Goal: Task Accomplishment & Management: Complete application form

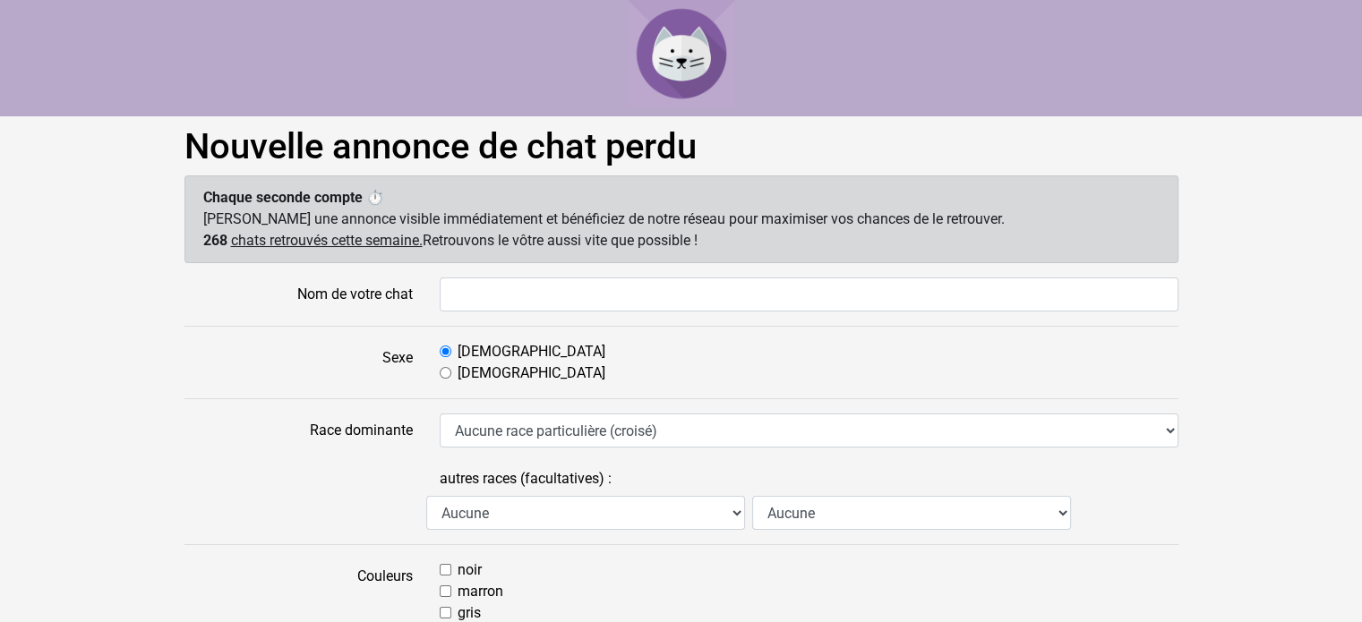
click at [566, 289] on input "Nom de votre chat" at bounding box center [809, 295] width 739 height 34
type input "[PERSON_NAME]"
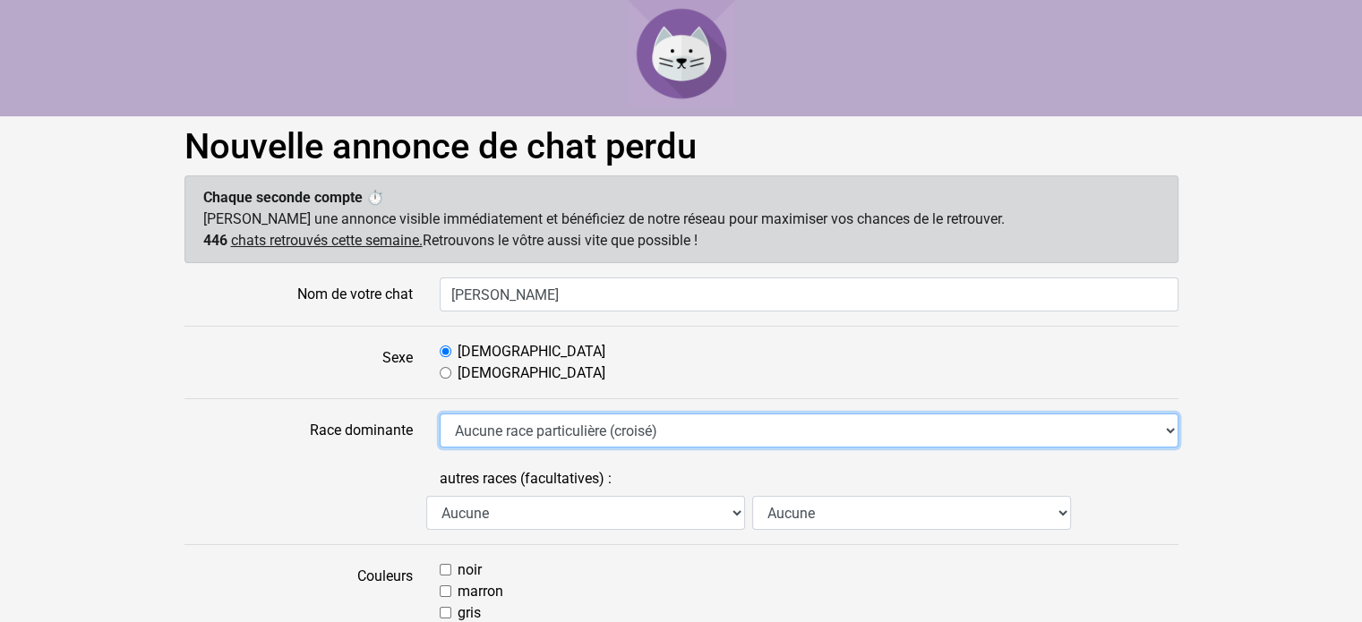
click at [534, 437] on select "Aucune race particulière (croisé) Abyssin Américain à poil dur American Bobtail…" at bounding box center [809, 431] width 739 height 34
select select "16"
click at [440, 414] on select "Aucune race particulière (croisé) Abyssin Américain à poil dur American Bobtail…" at bounding box center [809, 431] width 739 height 34
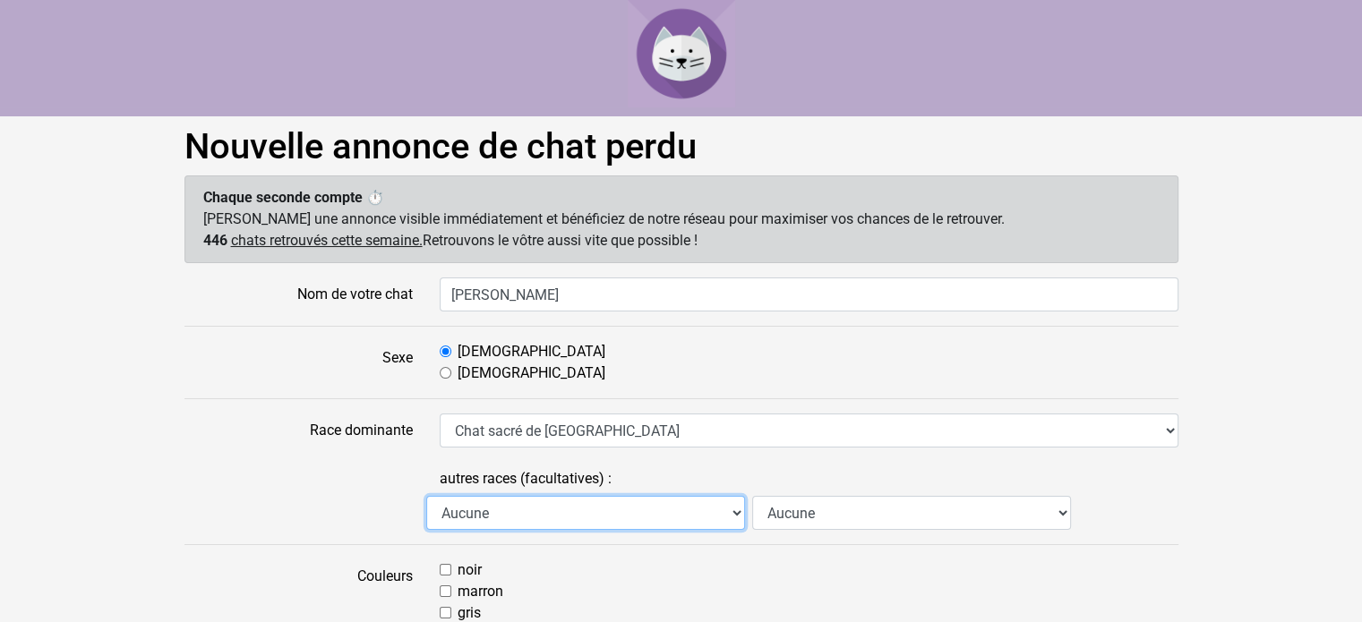
click at [505, 508] on select "Aucune Abyssin Américain à poil dur American Bobtail American Shorthair Angora …" at bounding box center [585, 513] width 319 height 34
click at [506, 508] on select "Aucune Abyssin Américain à poil dur American Bobtail American Shorthair Angora …" at bounding box center [585, 513] width 319 height 34
click at [613, 500] on select "Aucune Abyssin Américain à poil dur American Bobtail American Shorthair Angora …" at bounding box center [585, 513] width 319 height 34
select select "10"
click at [426, 496] on select "Aucune Abyssin Américain à poil dur American Bobtail American Shorthair Angora …" at bounding box center [585, 513] width 319 height 34
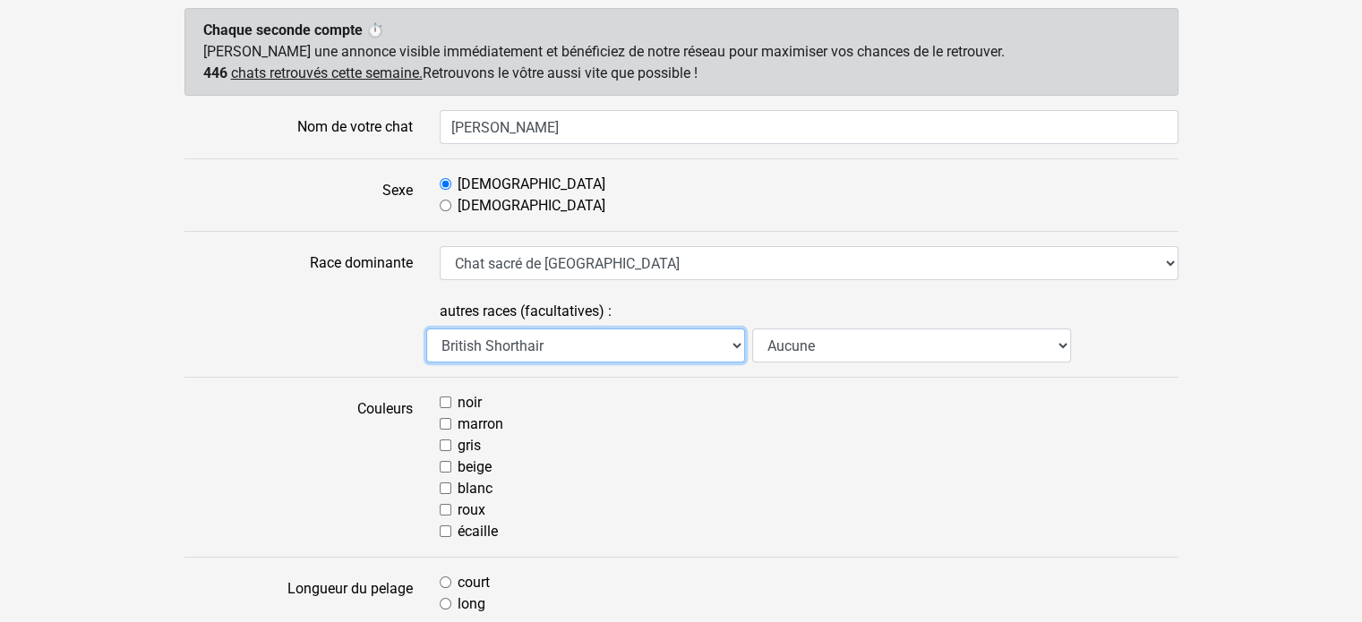
scroll to position [179, 0]
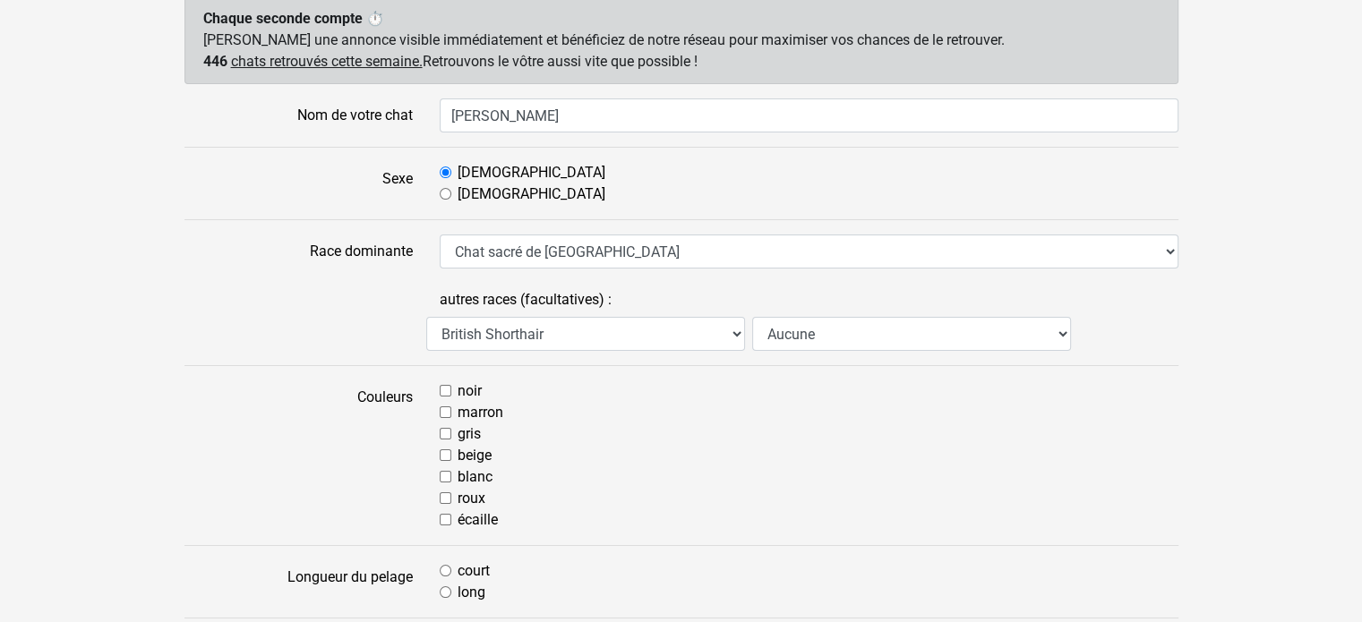
click at [480, 463] on label "beige" at bounding box center [474, 455] width 34 height 21
click at [451, 461] on input "beige" at bounding box center [446, 455] width 12 height 12
checkbox input "true"
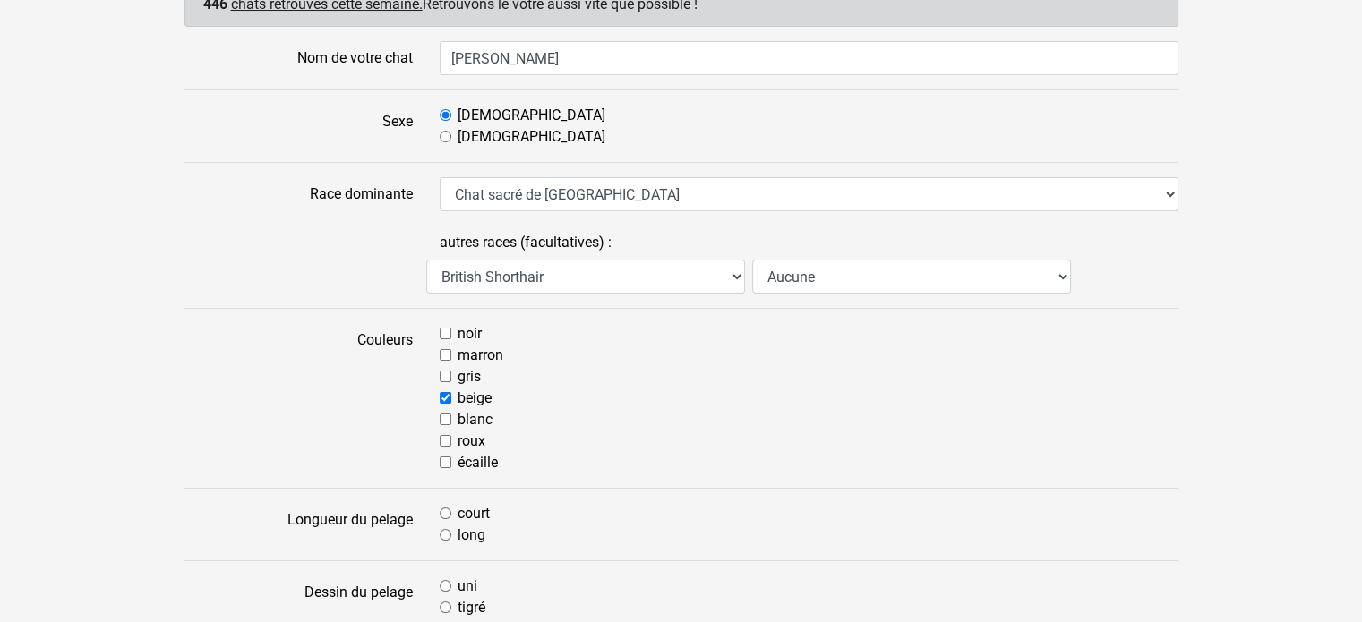
scroll to position [269, 0]
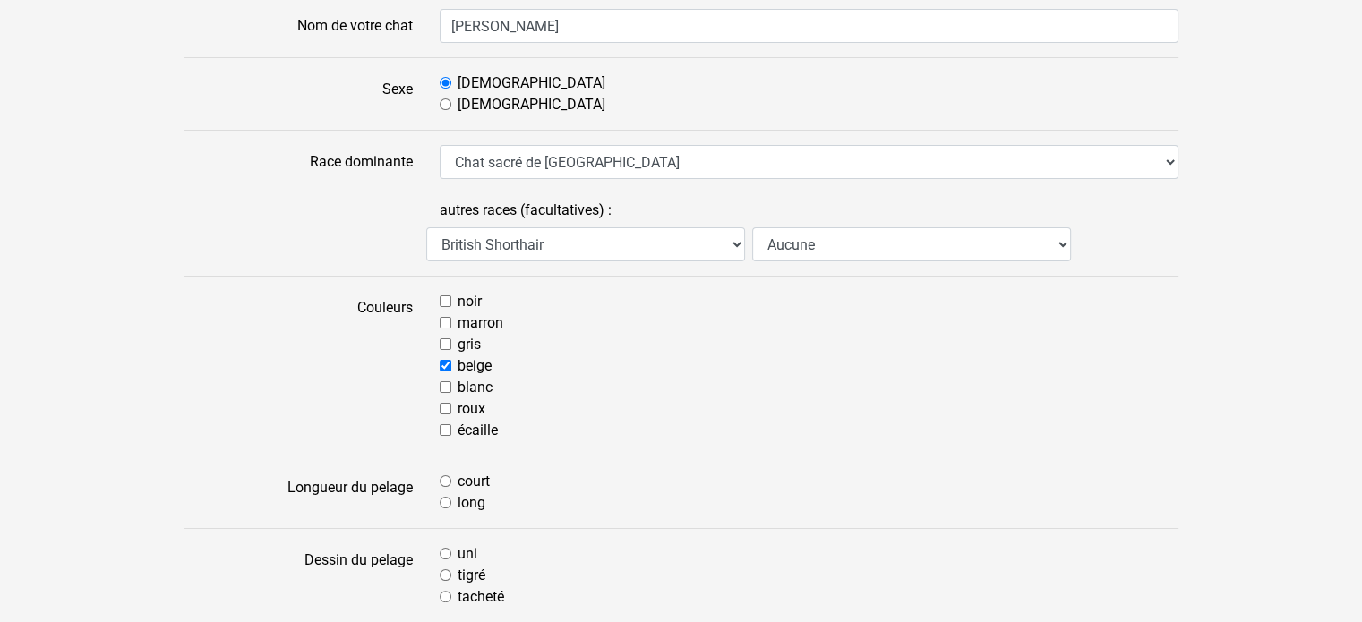
click at [459, 500] on label "long" at bounding box center [471, 502] width 28 height 21
click at [451, 500] on input "long" at bounding box center [446, 503] width 12 height 12
radio input "true"
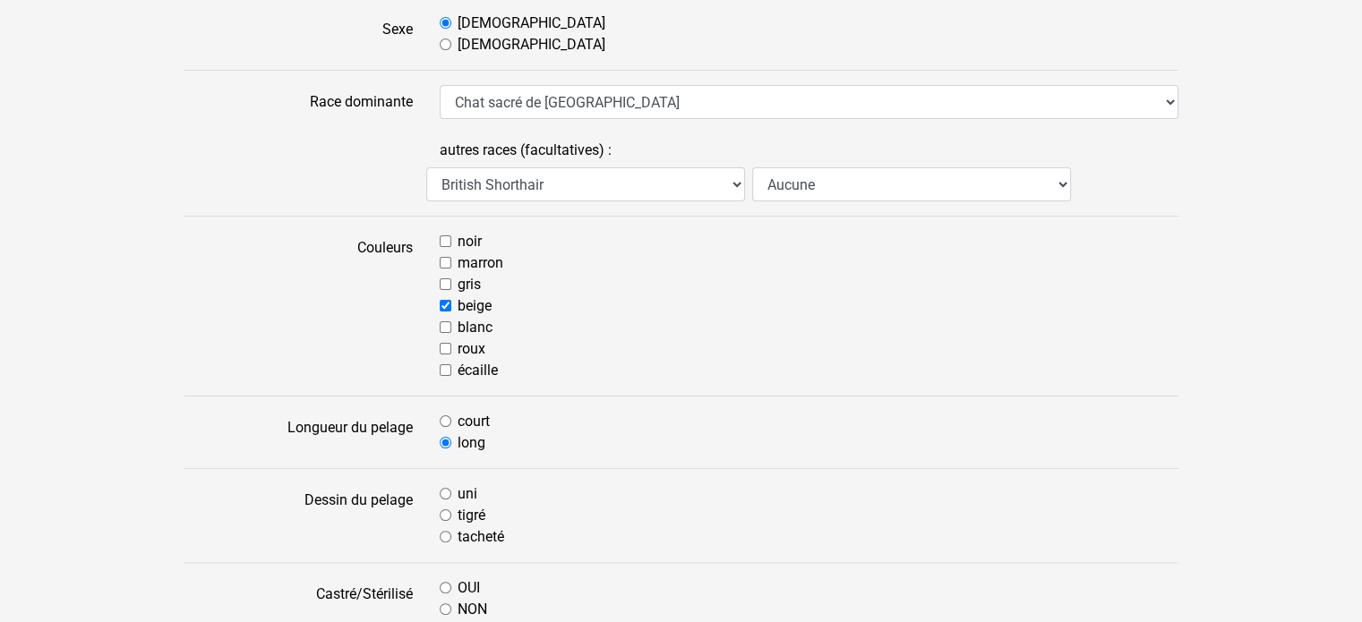
scroll to position [358, 0]
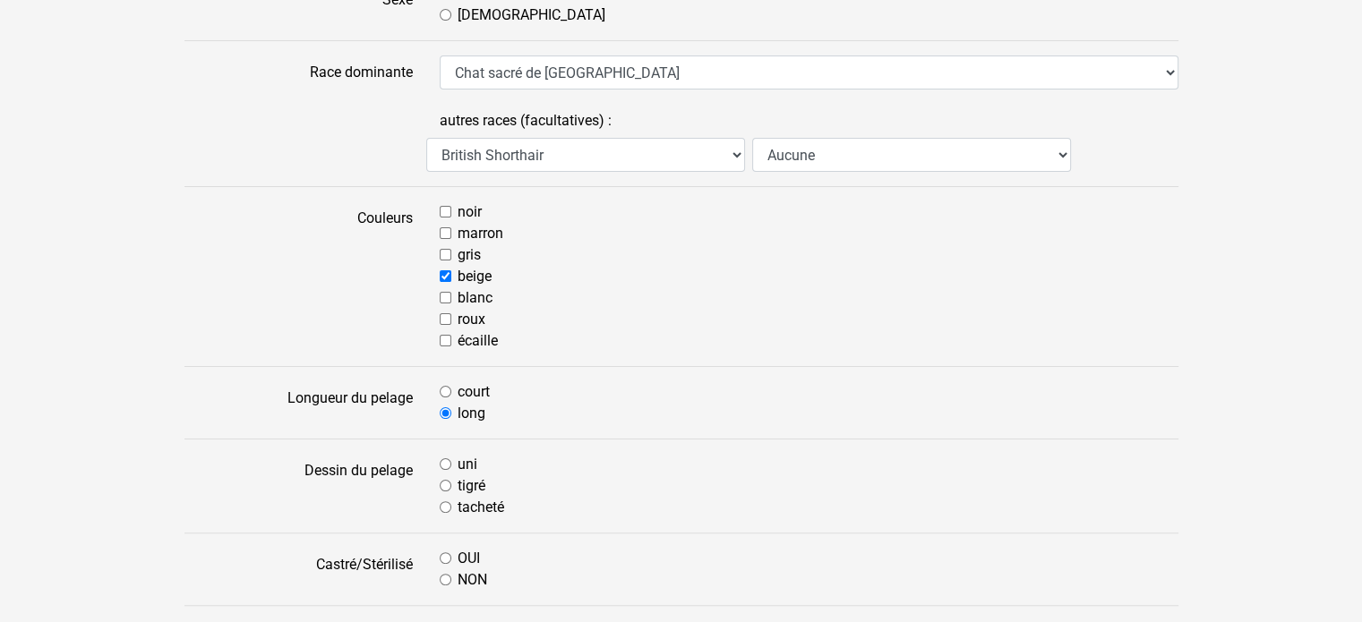
click at [452, 507] on div "tacheté" at bounding box center [809, 507] width 739 height 21
click at [447, 509] on input "tacheté" at bounding box center [446, 507] width 12 height 12
radio input "true"
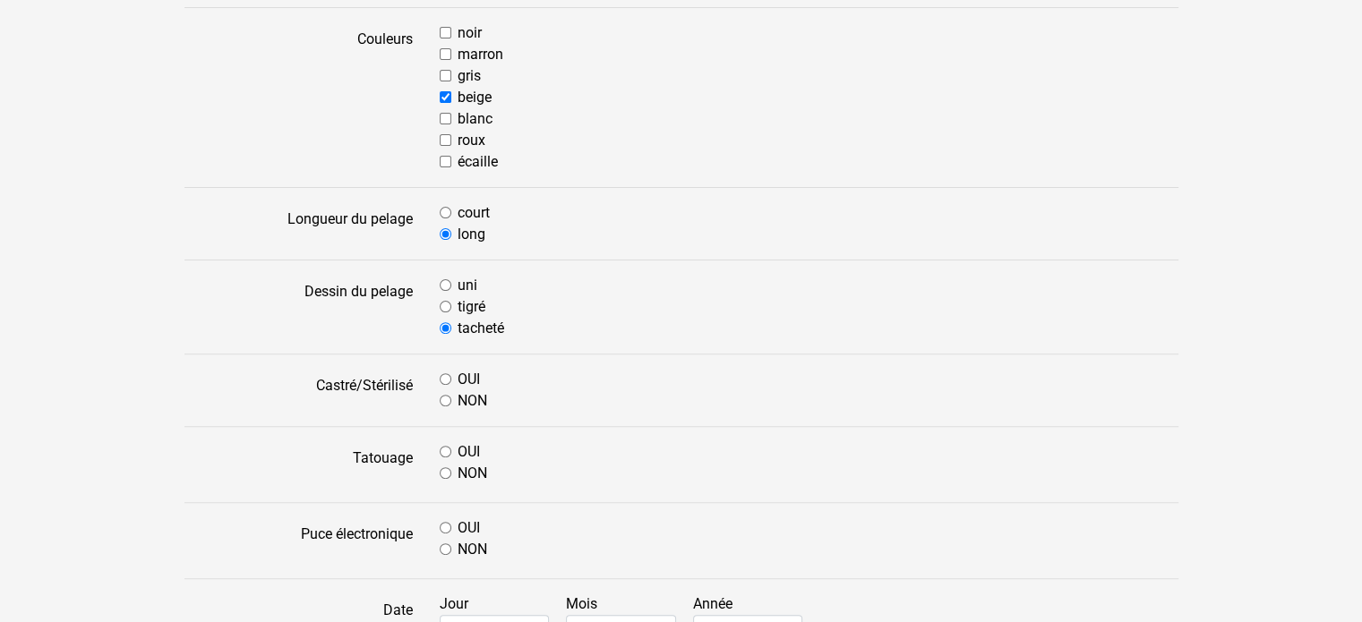
click at [448, 380] on input "OUI" at bounding box center [446, 379] width 12 height 12
radio input "true"
click at [444, 475] on input "NON" at bounding box center [446, 473] width 12 height 12
radio input "true"
click at [445, 523] on input "OUI" at bounding box center [446, 528] width 12 height 12
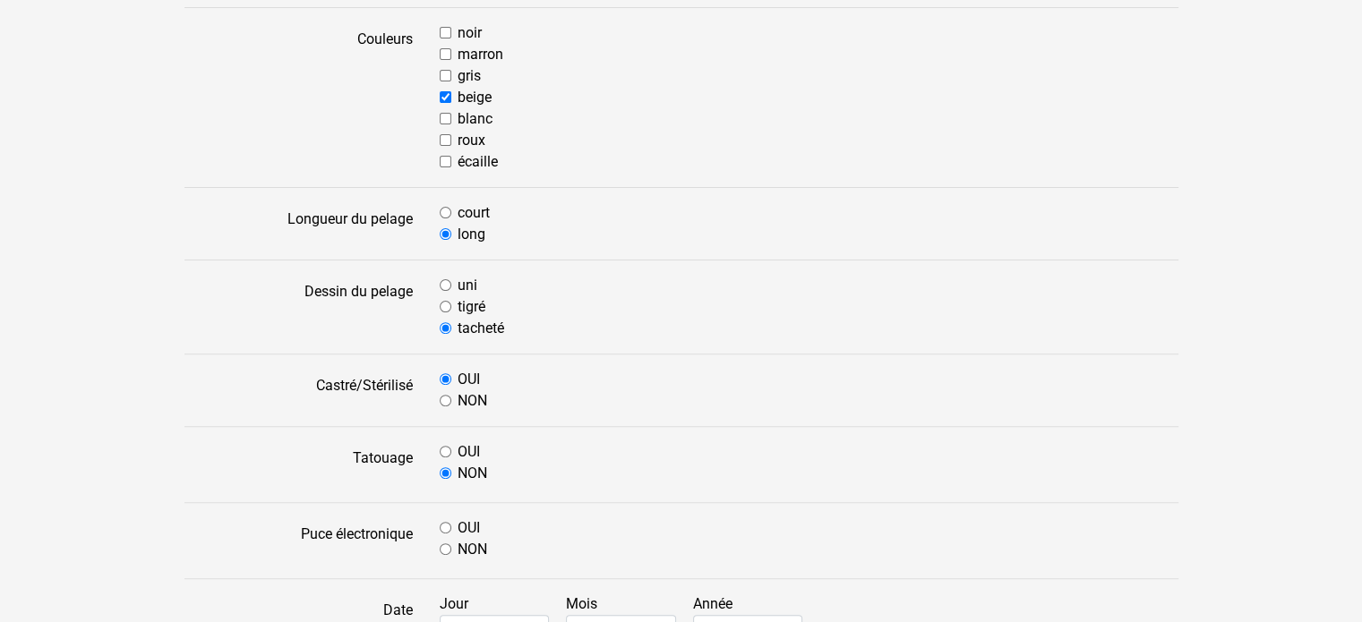
radio input "true"
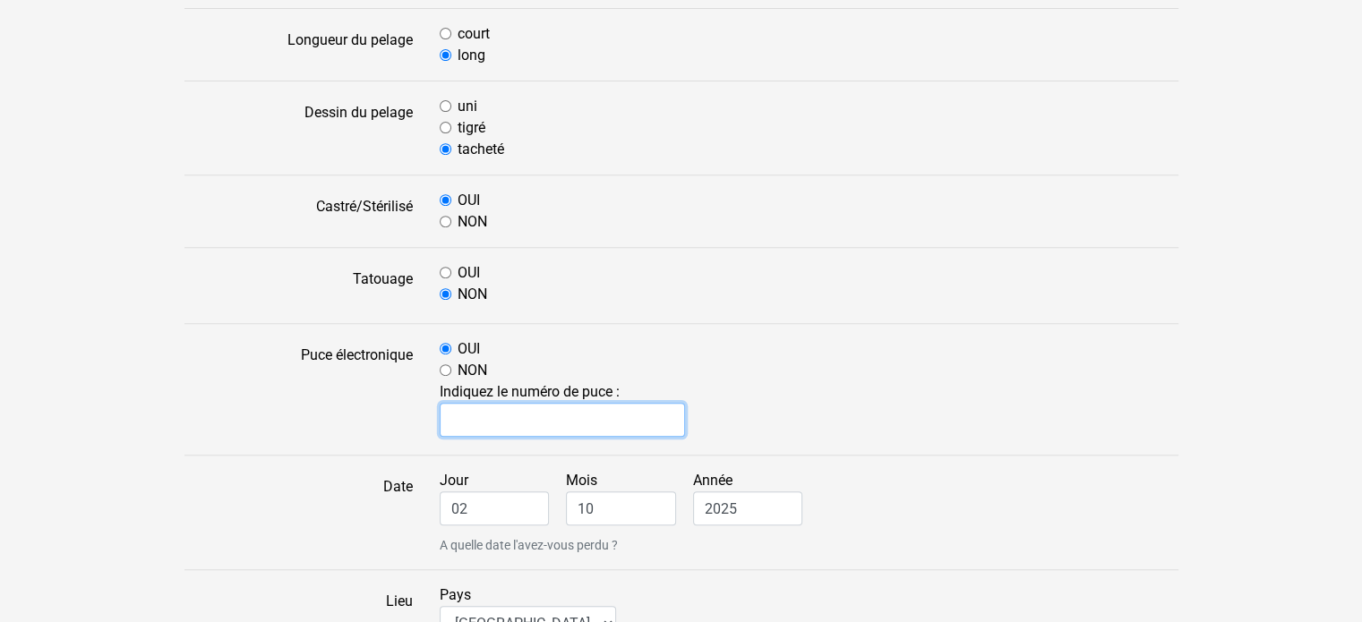
click at [515, 422] on input "text" at bounding box center [563, 420] width 246 height 34
click at [913, 343] on div "OUI" at bounding box center [809, 348] width 739 height 21
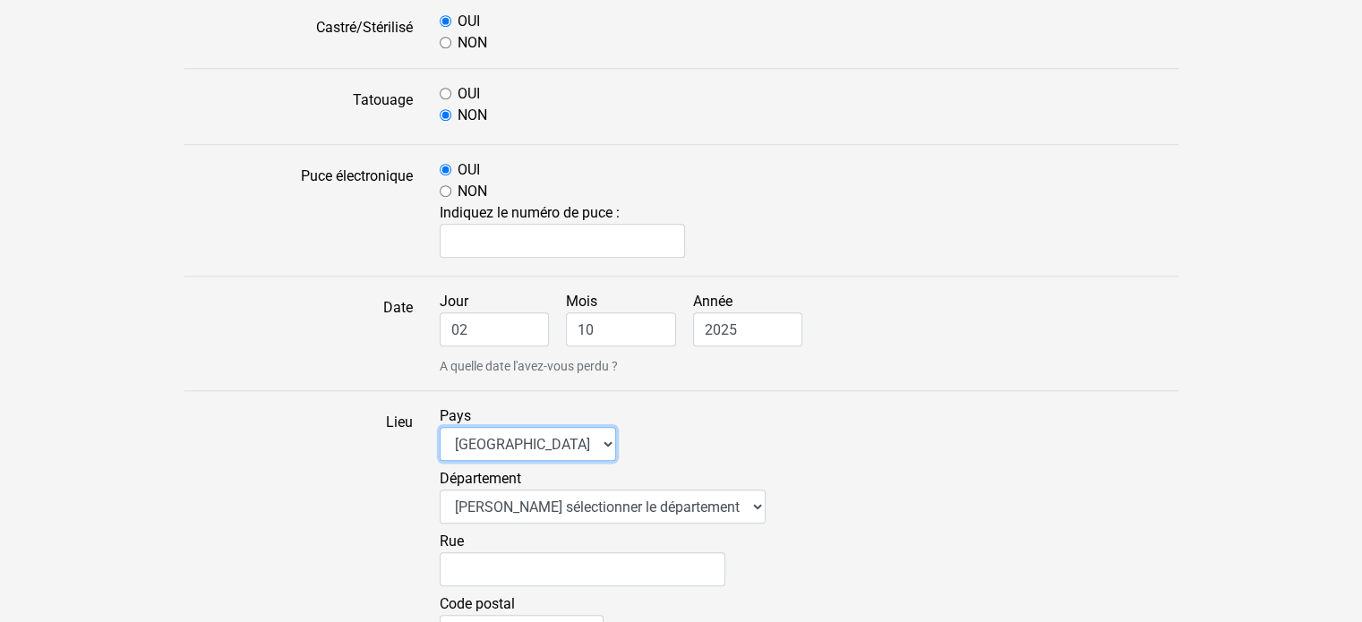
click at [541, 457] on select "Afrique du Sud Algérie Allemagne Andorre Argentine Australie Belgique Bolivie B…" at bounding box center [528, 444] width 176 height 34
click at [440, 427] on select "Afrique du Sud Algérie Allemagne Andorre Argentine Australie Belgique Bolivie B…" at bounding box center [528, 444] width 176 height 34
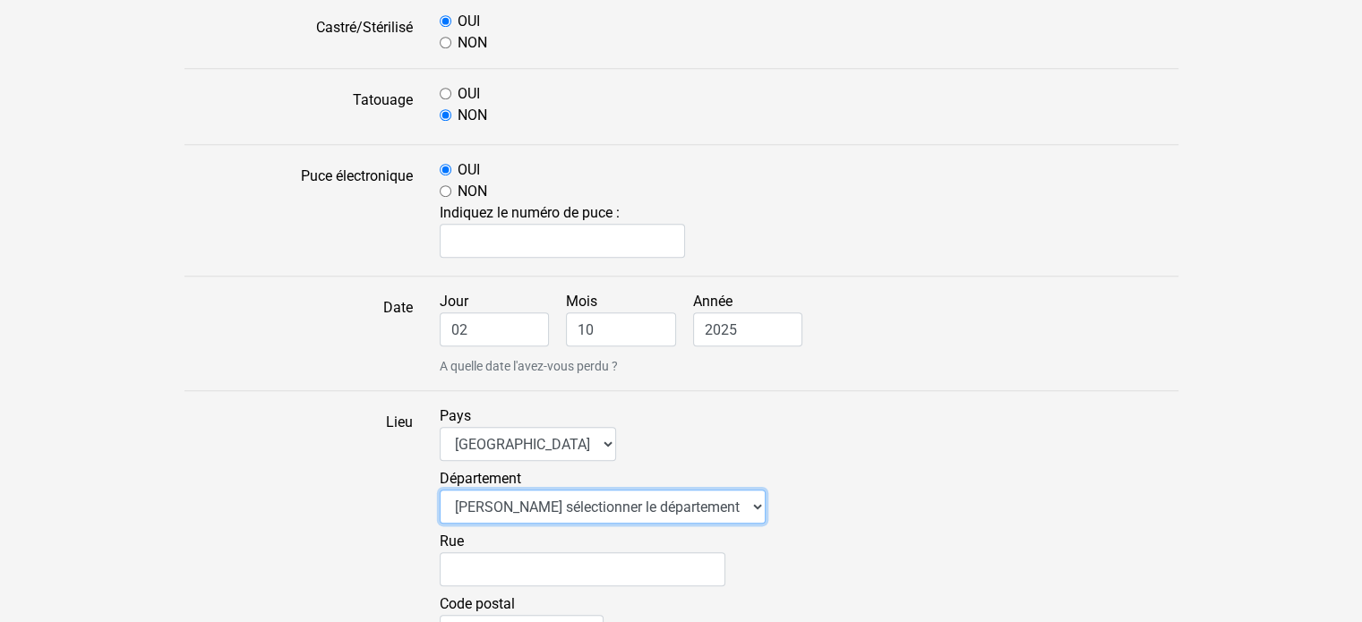
click at [502, 493] on select "Veuillez sélectionner le département 01 - Ain 02 - Aisne 03 - Allier 04 - Alpes…" at bounding box center [603, 507] width 326 height 34
select select "75"
click at [440, 490] on select "Veuillez sélectionner le département 01 - Ain 02 - Aisne 03 - Allier 04 - Alpes…" at bounding box center [603, 507] width 326 height 34
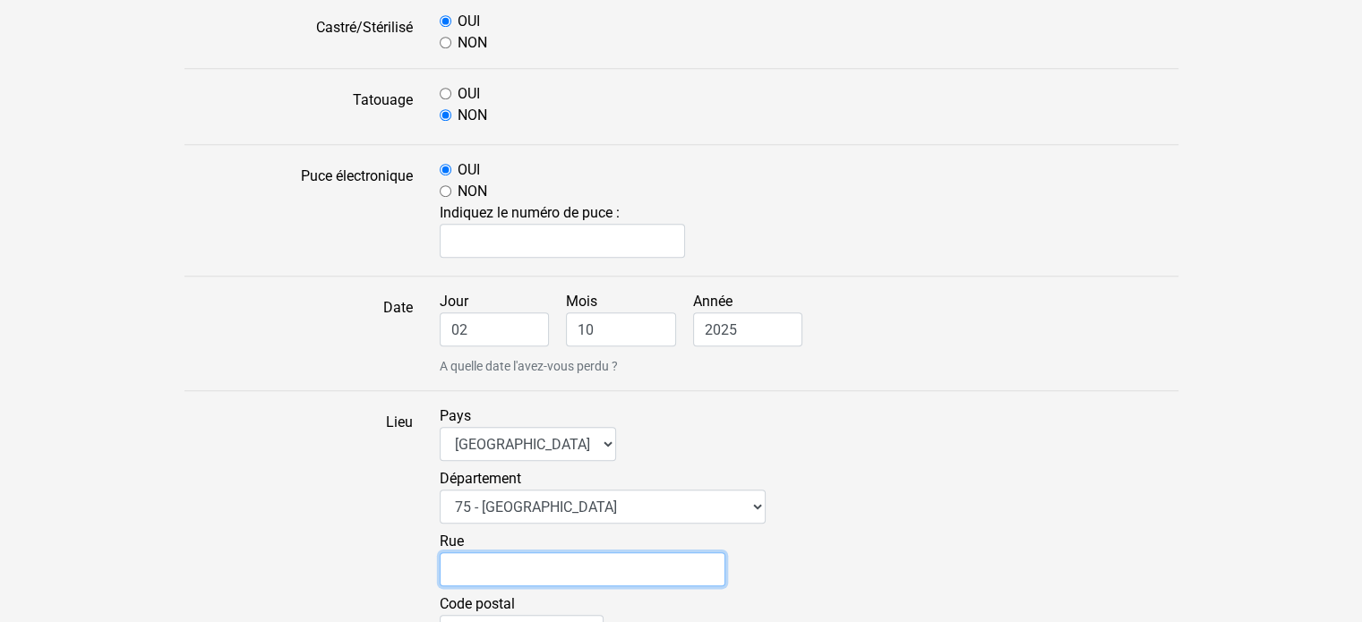
click at [488, 570] on input "Rue" at bounding box center [583, 569] width 286 height 34
type input "v"
type input "b"
type input "1 boulevard voltaire"
type input "75011"
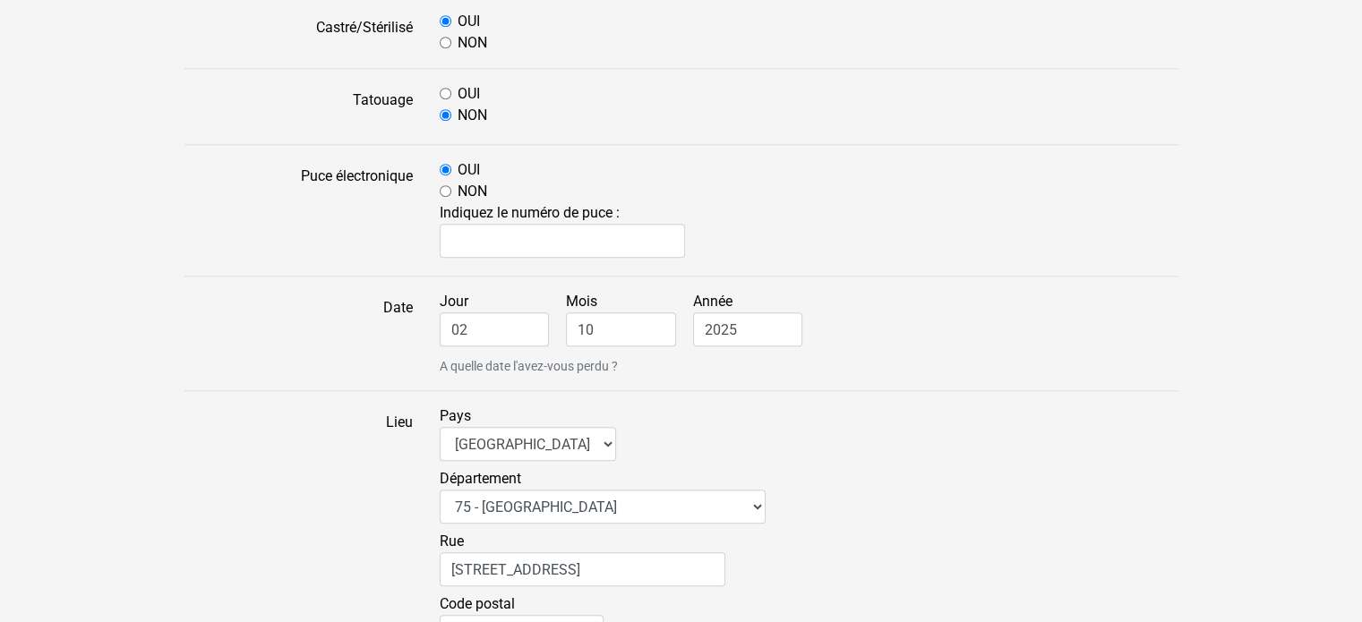
type input "PARIS"
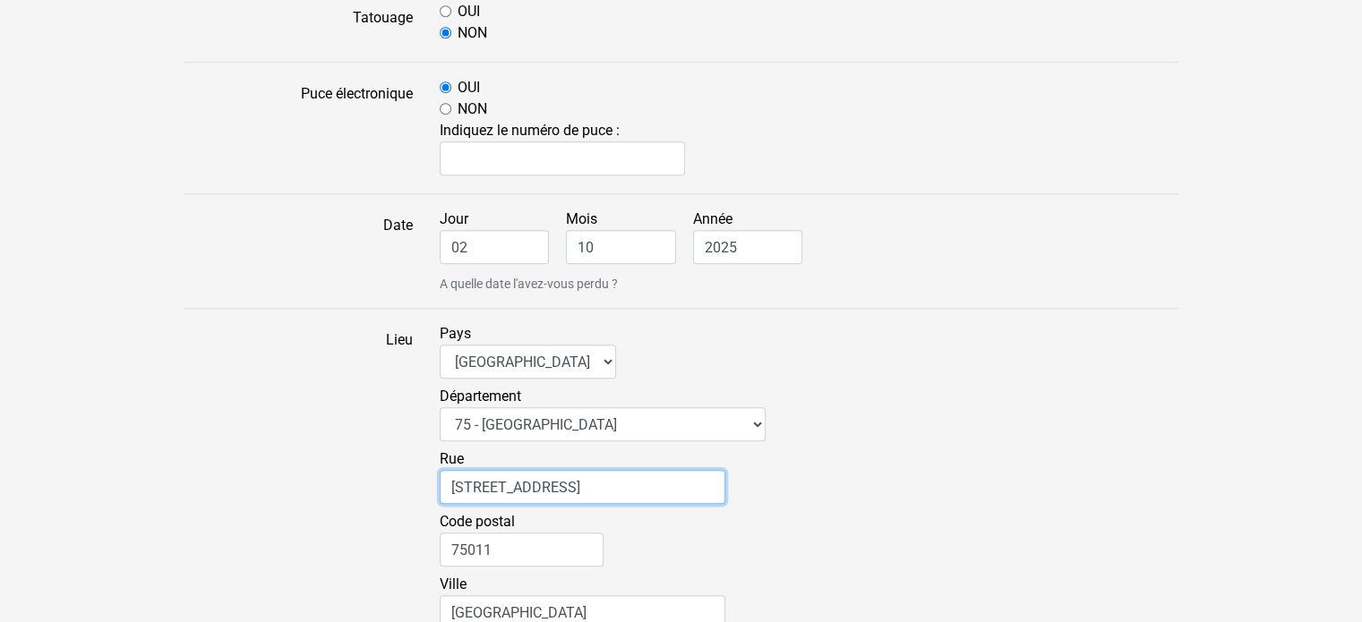
scroll to position [1074, 0]
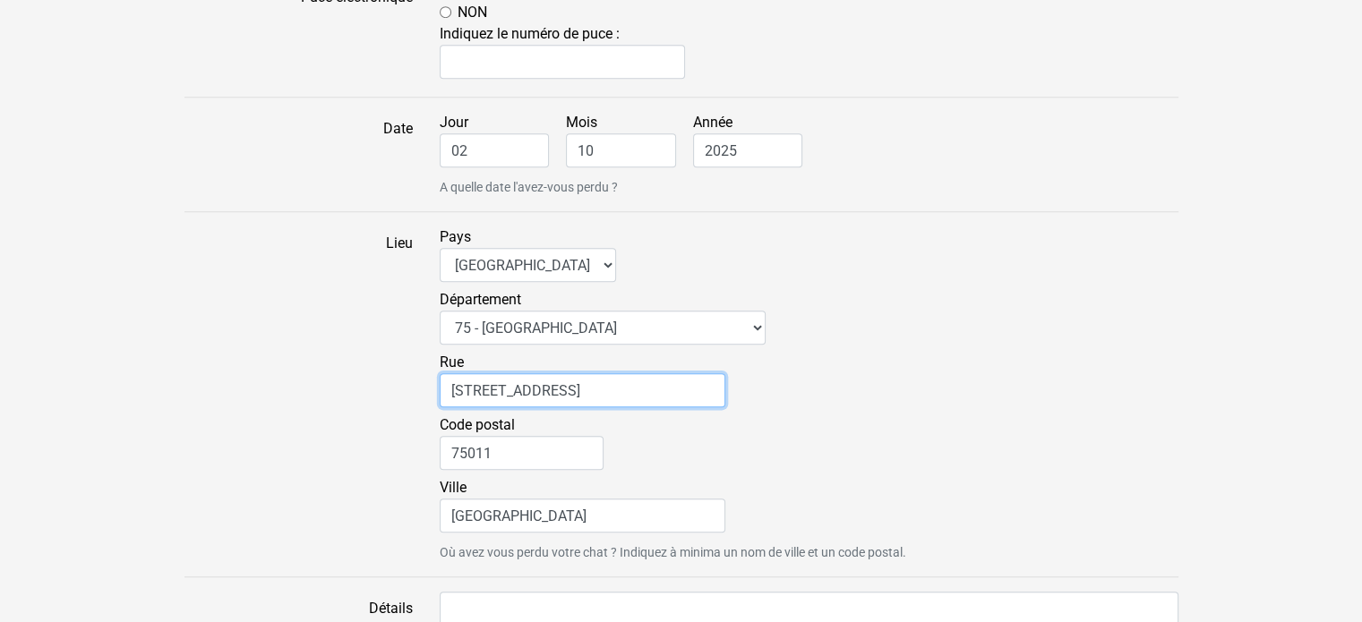
type input "1 boulevard voltaire"
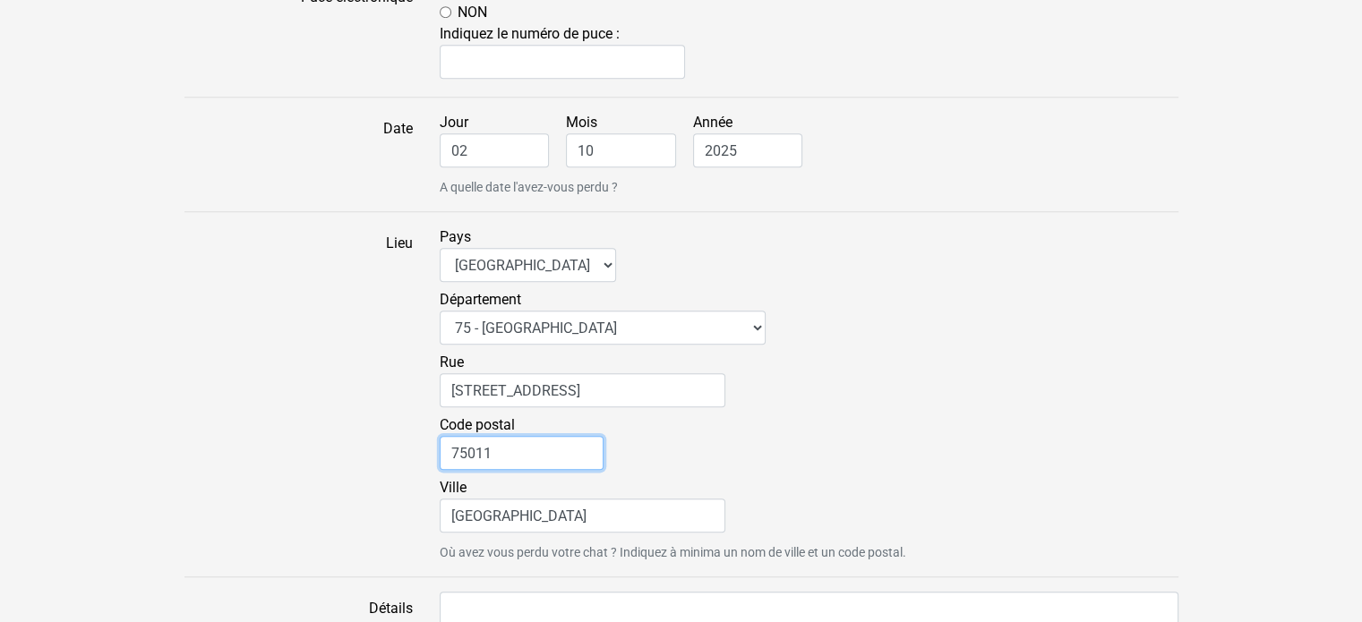
drag, startPoint x: 522, startPoint y: 453, endPoint x: 522, endPoint y: 463, distance: 9.8
click at [522, 453] on input "75011" at bounding box center [522, 453] width 164 height 34
click at [513, 436] on input "75011" at bounding box center [522, 453] width 164 height 34
click at [512, 448] on input "75011" at bounding box center [522, 453] width 164 height 34
type input "75011"
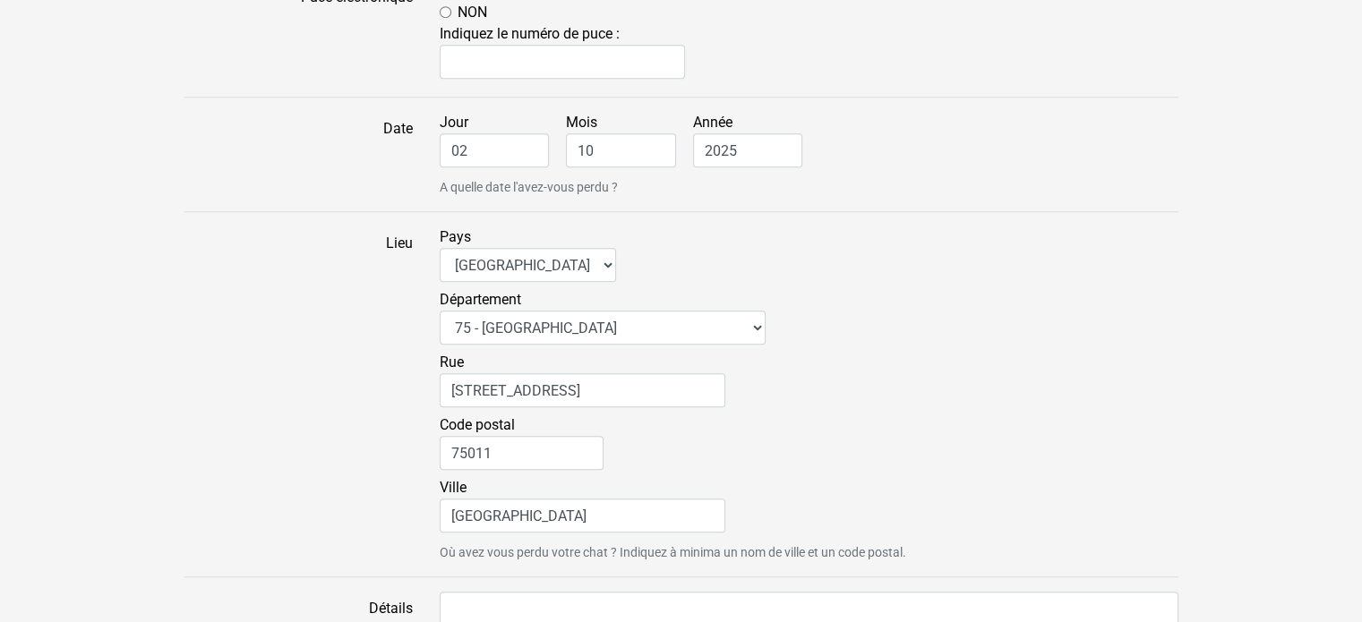
click at [1150, 401] on div "Rue 1 boulevard voltaire" at bounding box center [809, 383] width 739 height 63
click at [596, 374] on input "1 boulevard voltaire" at bounding box center [583, 390] width 286 height 34
type input "1 boulevard voltaire"
click at [1041, 418] on div "Code postal 75011" at bounding box center [809, 445] width 739 height 63
click at [495, 501] on input "PARIS" at bounding box center [583, 516] width 286 height 34
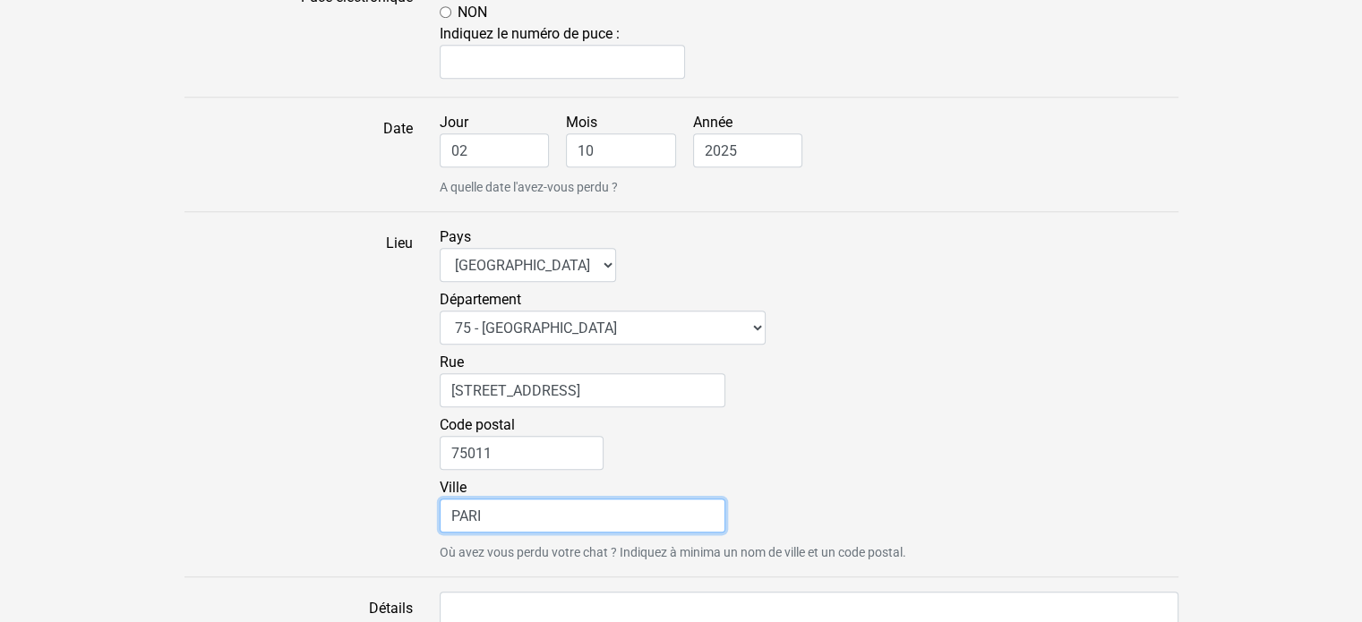
type input "PARIS"
click at [1087, 255] on div "Pays Afrique du Sud Algérie Allemagne Andorre Argentine Australie Belgique Boli…" at bounding box center [808, 394] width 765 height 336
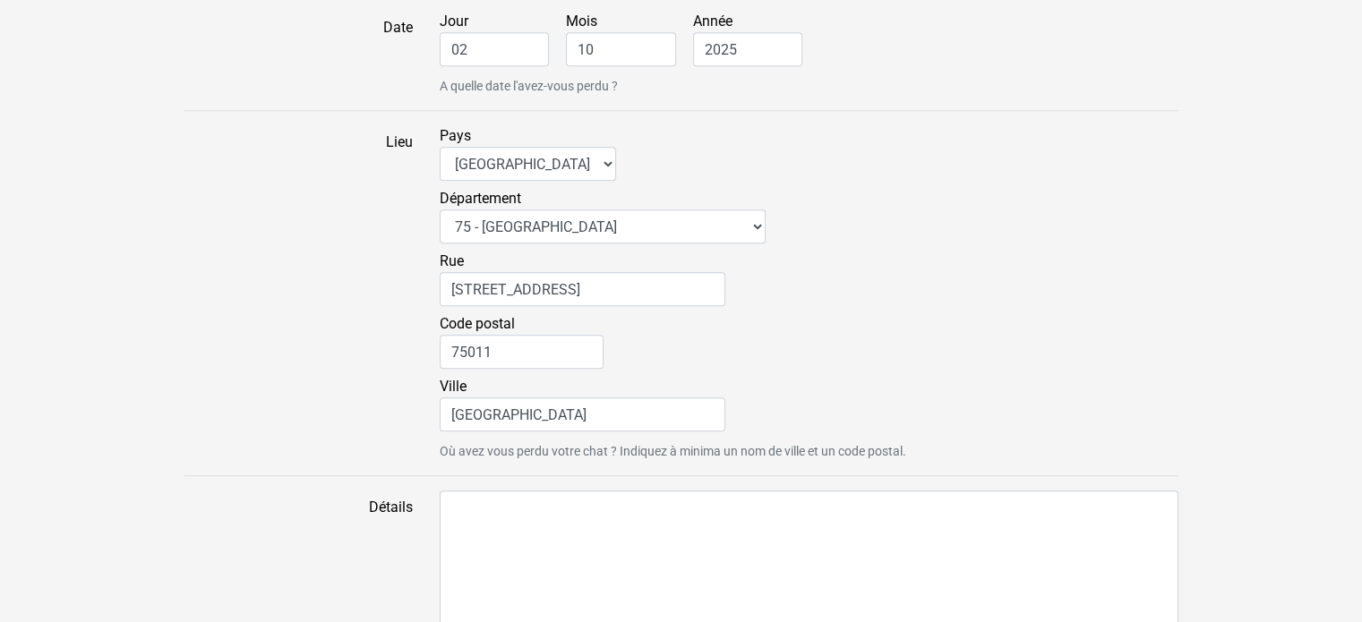
scroll to position [1253, 0]
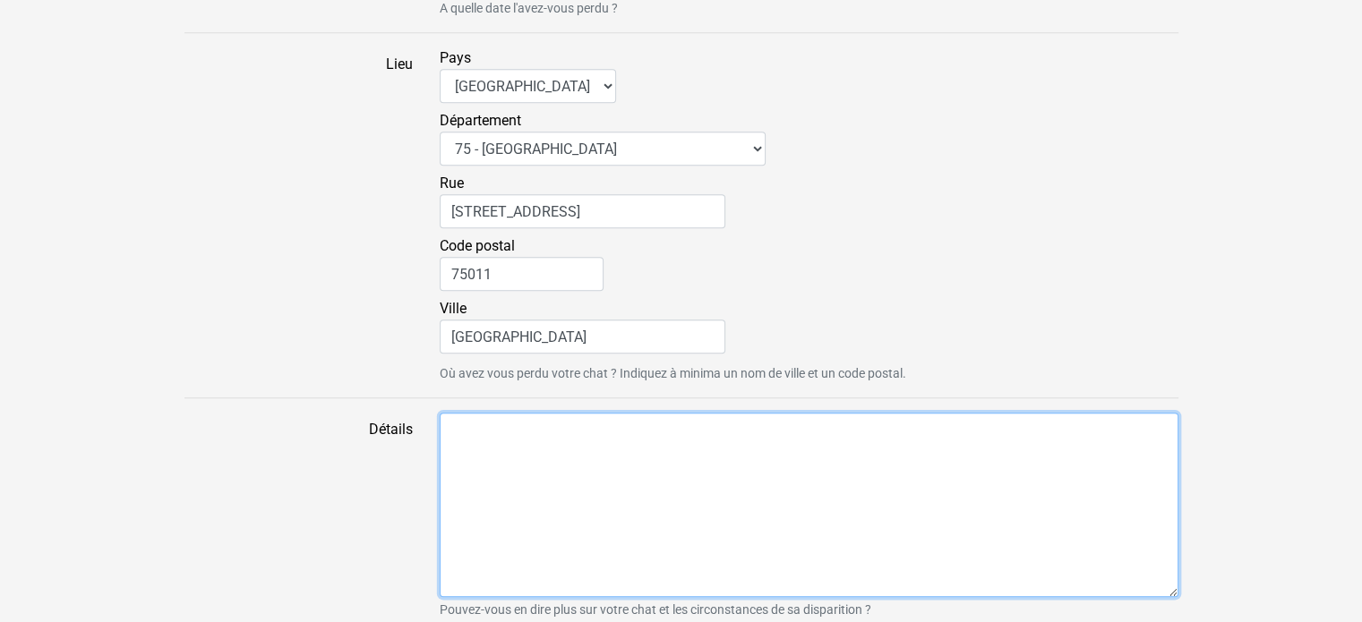
click at [456, 467] on textarea "Détails" at bounding box center [809, 505] width 739 height 184
click at [456, 438] on textarea "Détails" at bounding box center [809, 505] width 739 height 184
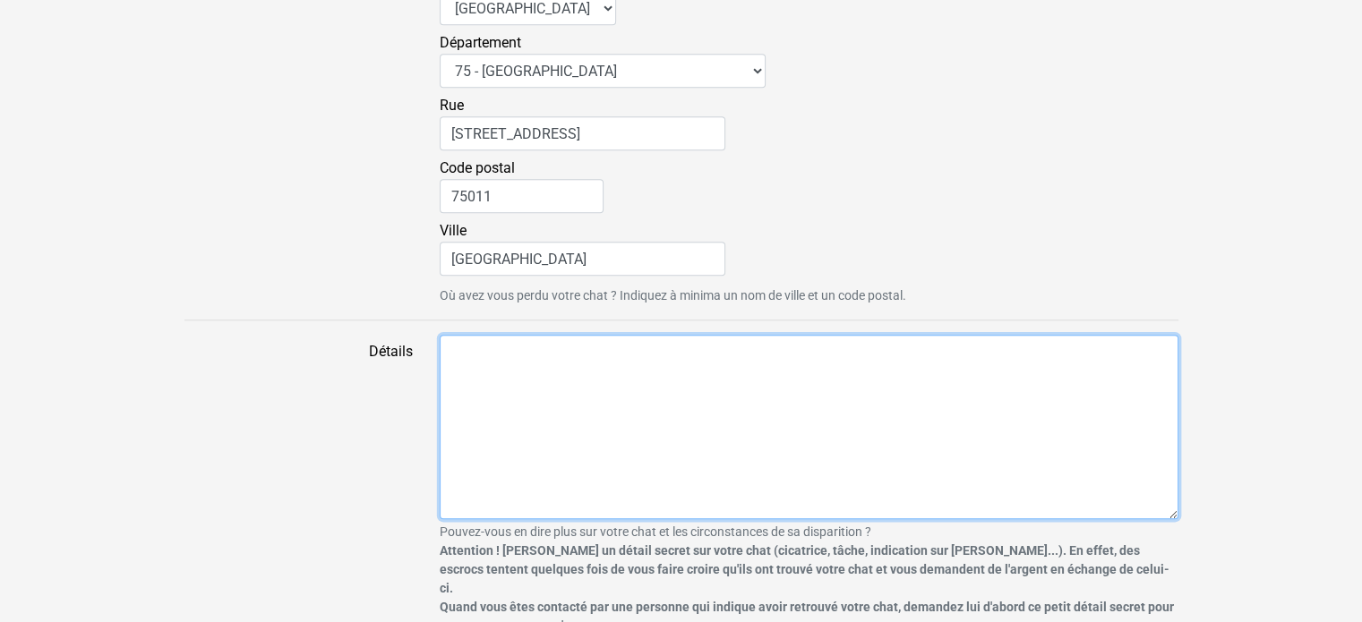
scroll to position [1400, 0]
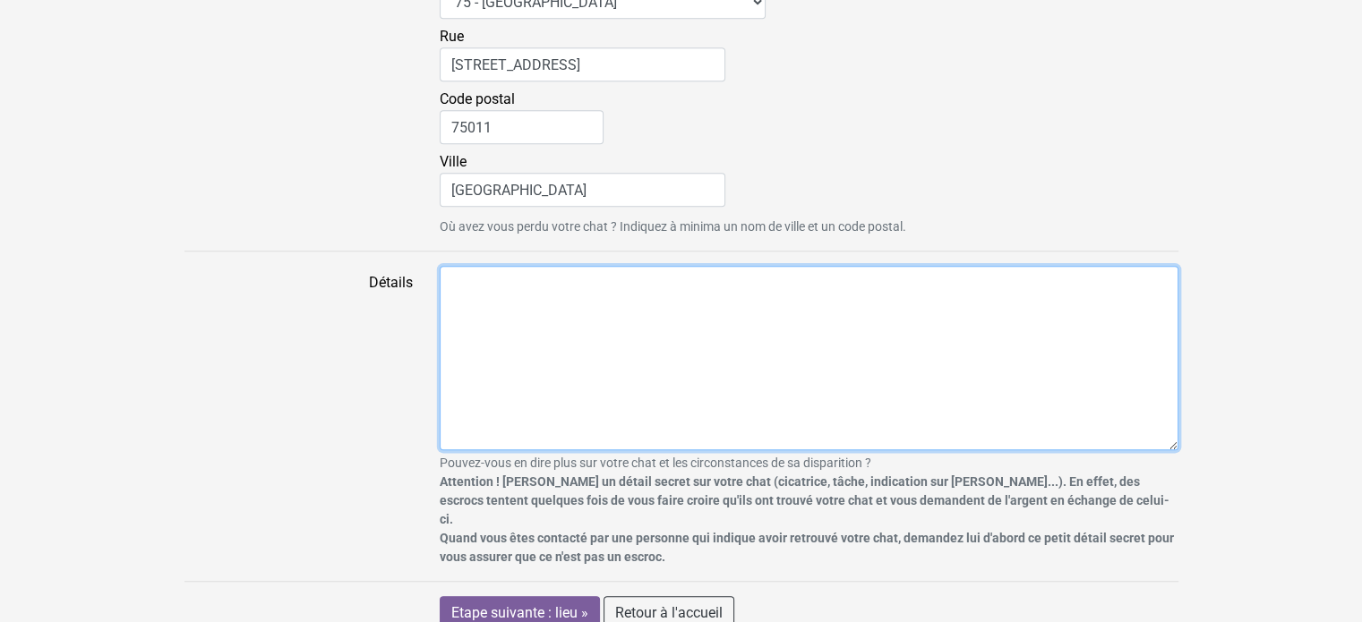
click at [551, 282] on textarea "Détails" at bounding box center [809, 358] width 739 height 184
type textarea "i"
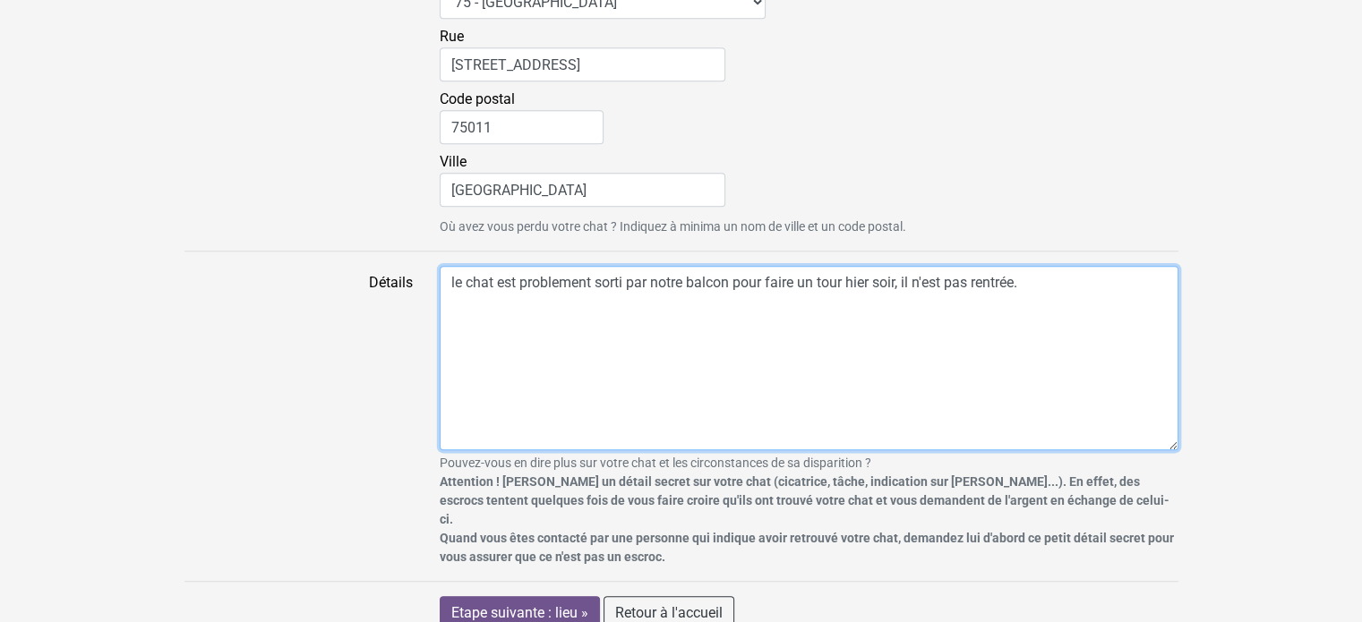
type textarea "le chat est problement sorti par notre balcon pour faire un tour hier soir, il …"
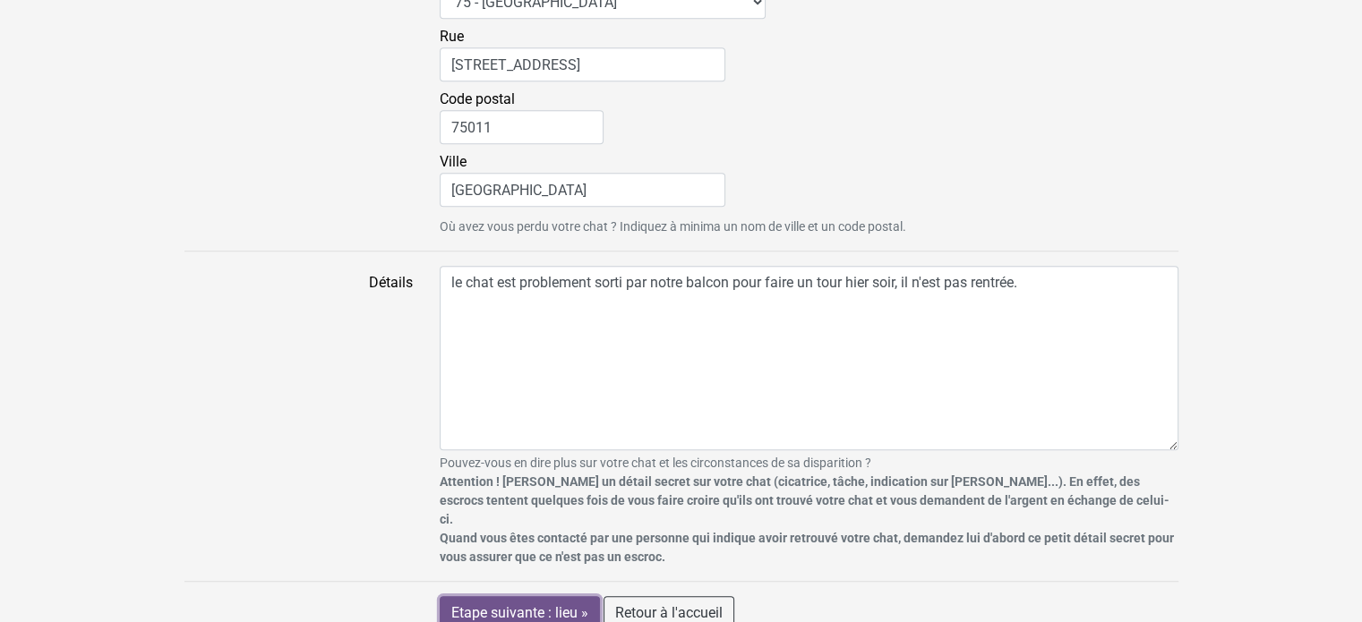
click at [500, 596] on input "Etape suivante : lieu »" at bounding box center [520, 613] width 160 height 34
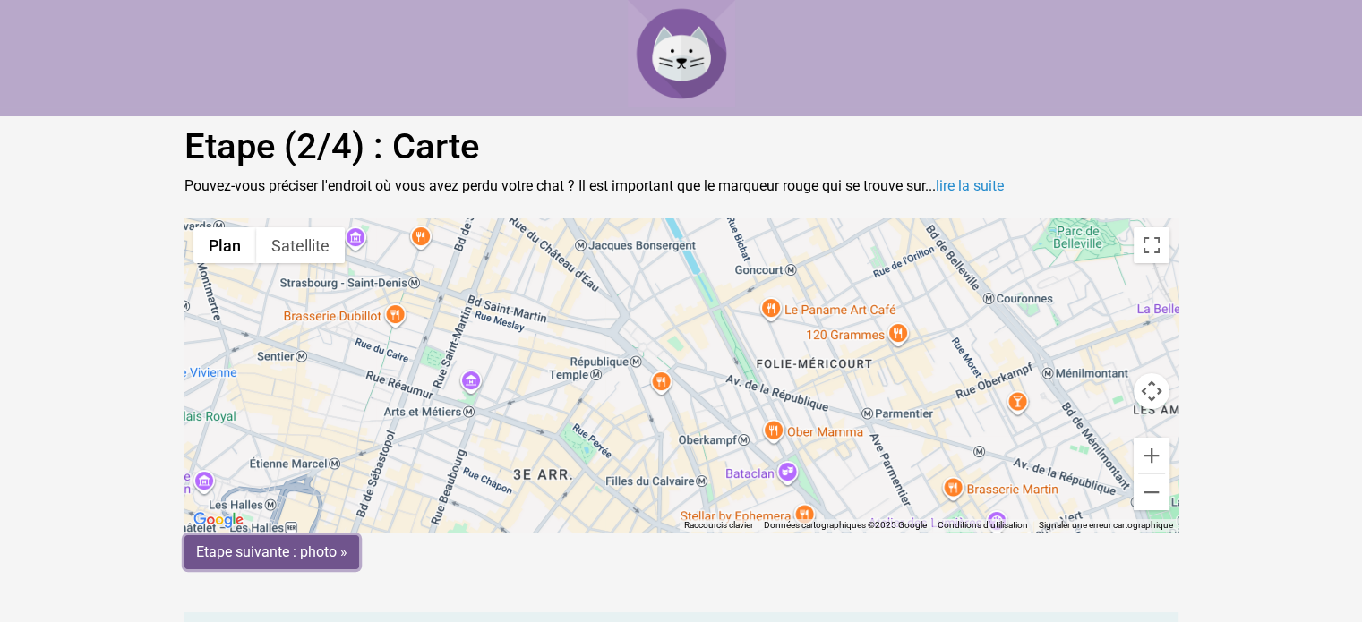
click at [274, 554] on input "Etape suivante : photo »" at bounding box center [271, 552] width 175 height 34
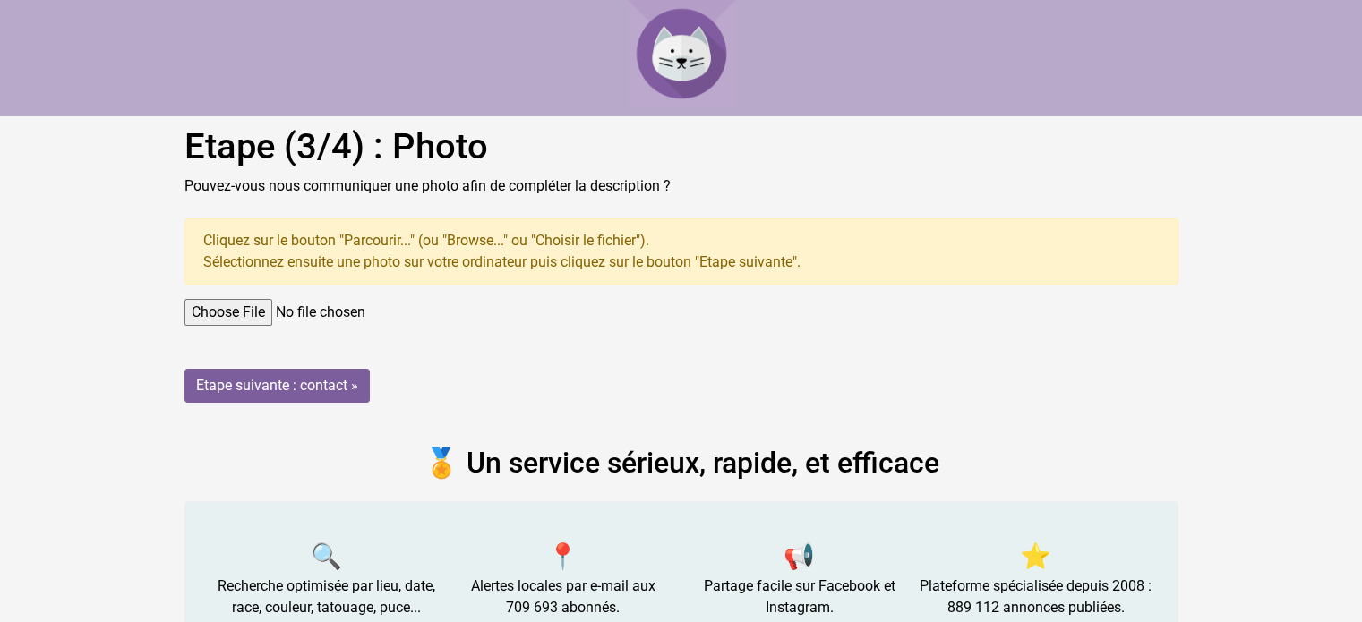
click at [226, 314] on input "file" at bounding box center [681, 312] width 994 height 27
type input "C:\fakepath\cicerone.jpg"
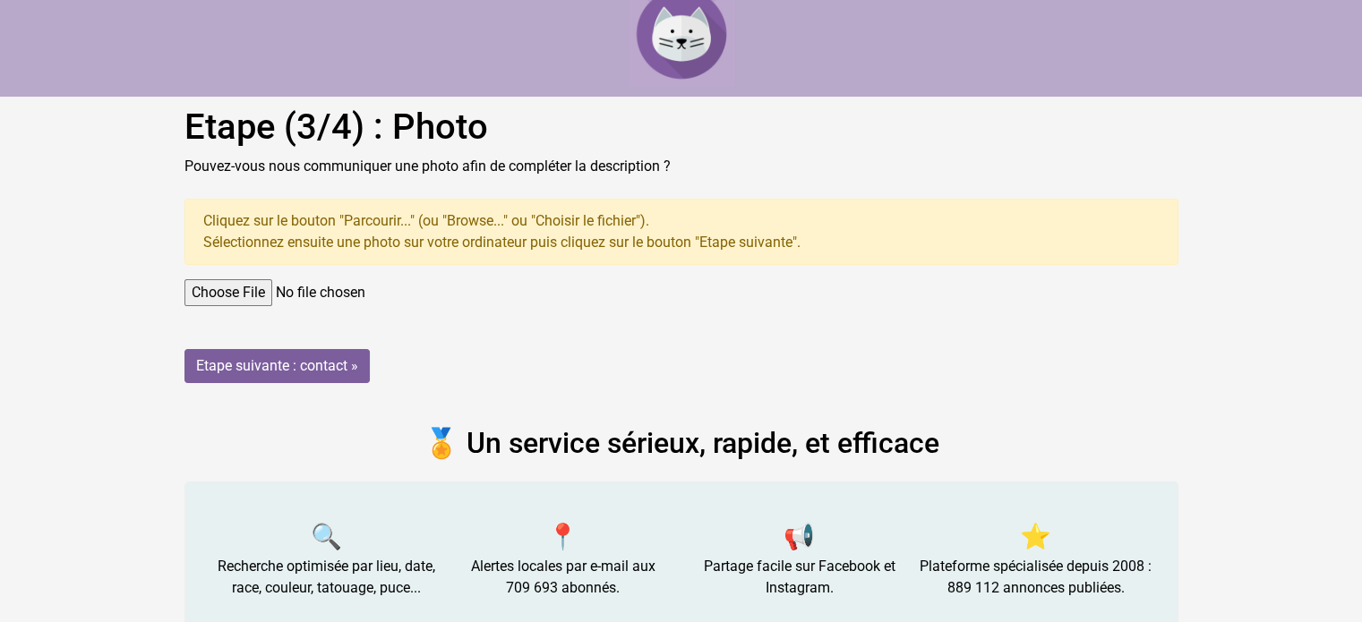
scroll to position [31, 0]
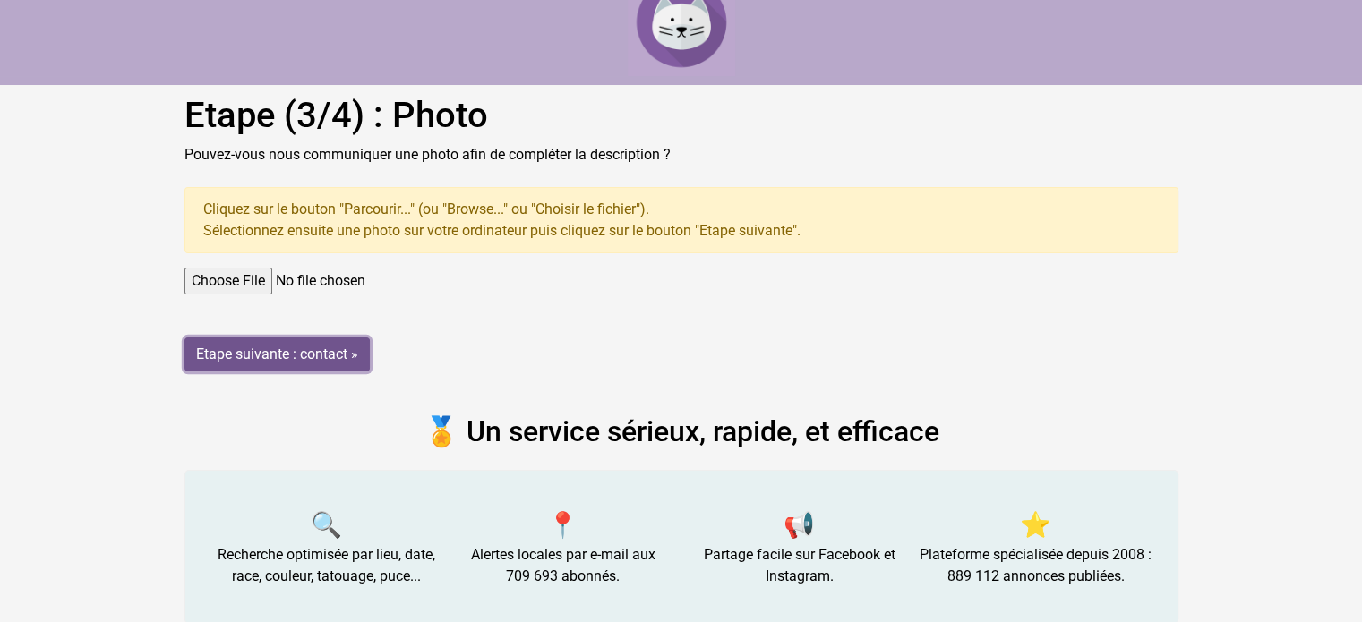
click at [261, 350] on input "Etape suivante : contact »" at bounding box center [276, 354] width 185 height 34
drag, startPoint x: 892, startPoint y: 412, endPoint x: 882, endPoint y: 400, distance: 15.2
click at [892, 414] on h2 "🏅 Un service sérieux, rapide, et efficace" at bounding box center [681, 431] width 994 height 34
